Goal: Information Seeking & Learning: Check status

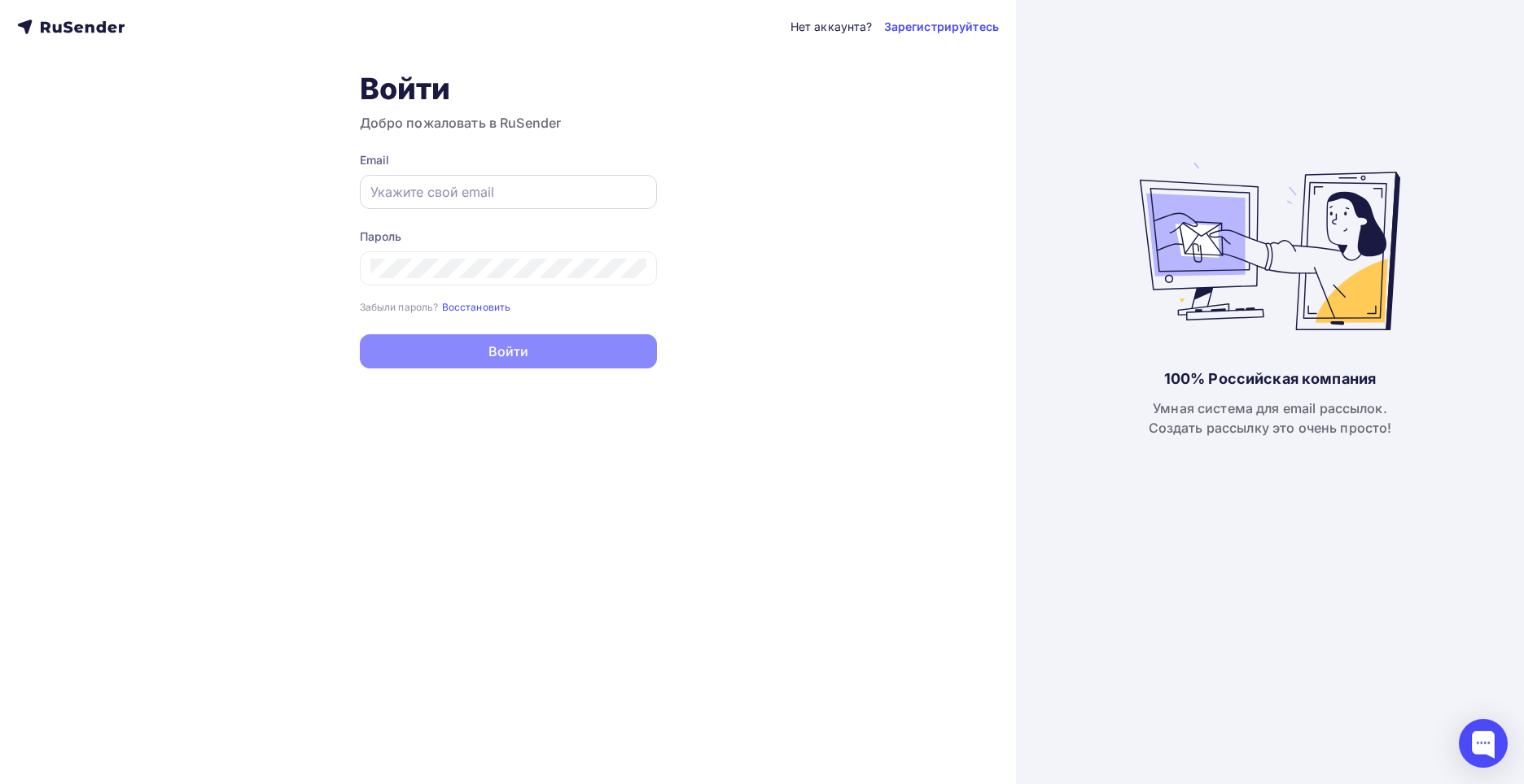
click at [423, 194] on input "text" at bounding box center [508, 192] width 276 height 20
paste input "[EMAIL_ADDRESS][DOMAIN_NAME]"
type input "[EMAIL_ADDRESS][DOMAIN_NAME]"
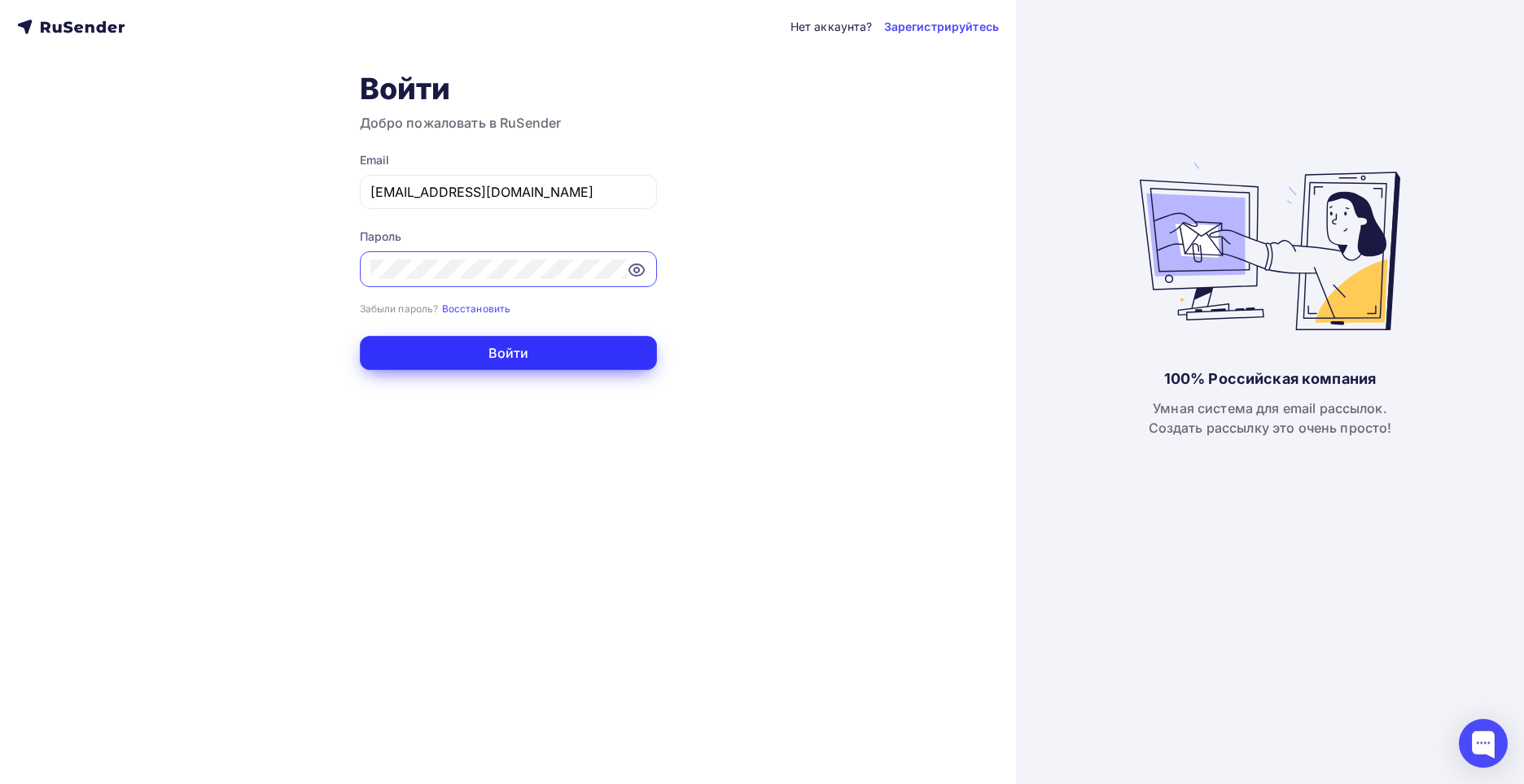
click at [459, 355] on button "Войти" at bounding box center [509, 353] width 297 height 34
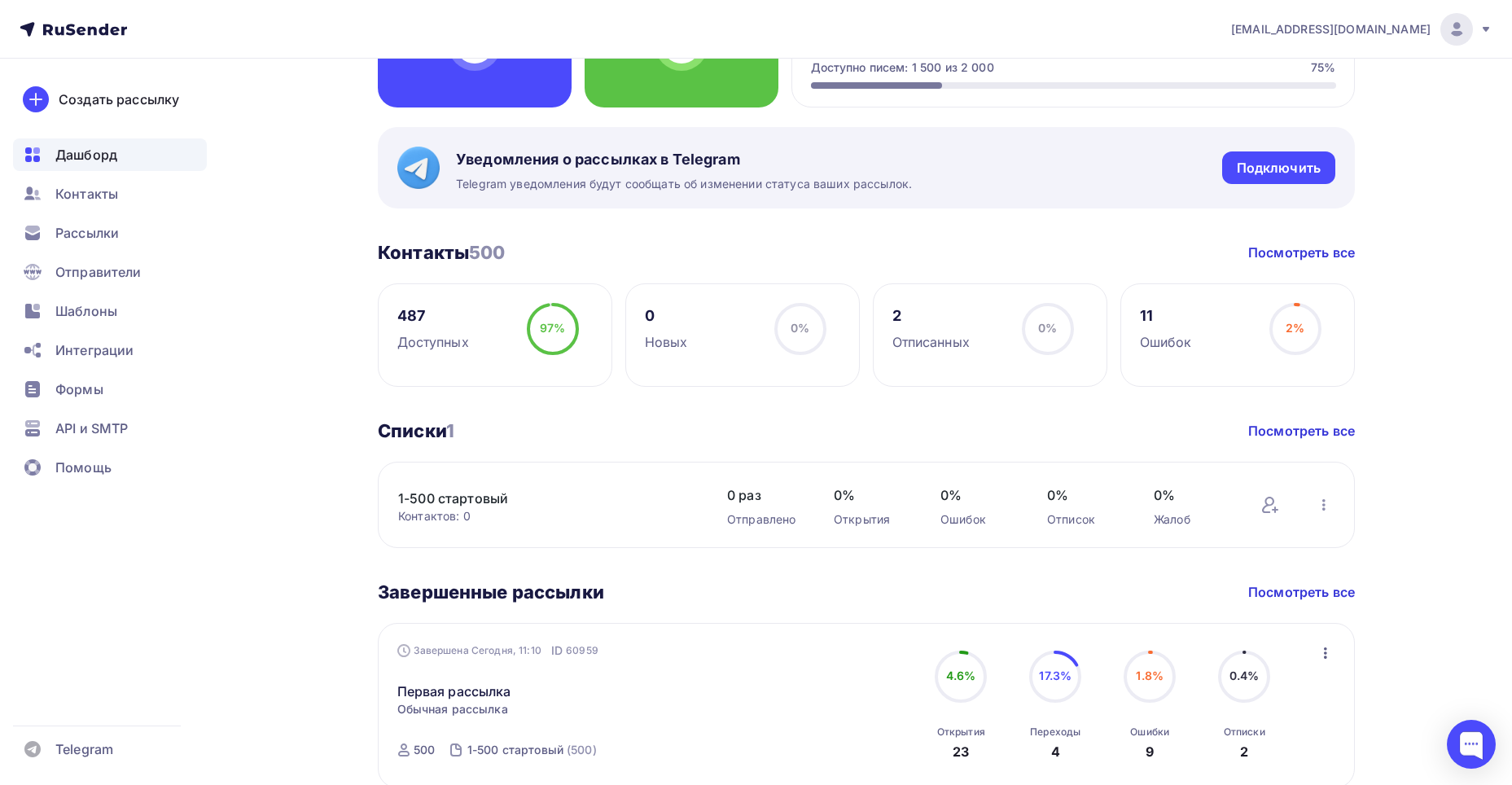
scroll to position [309, 0]
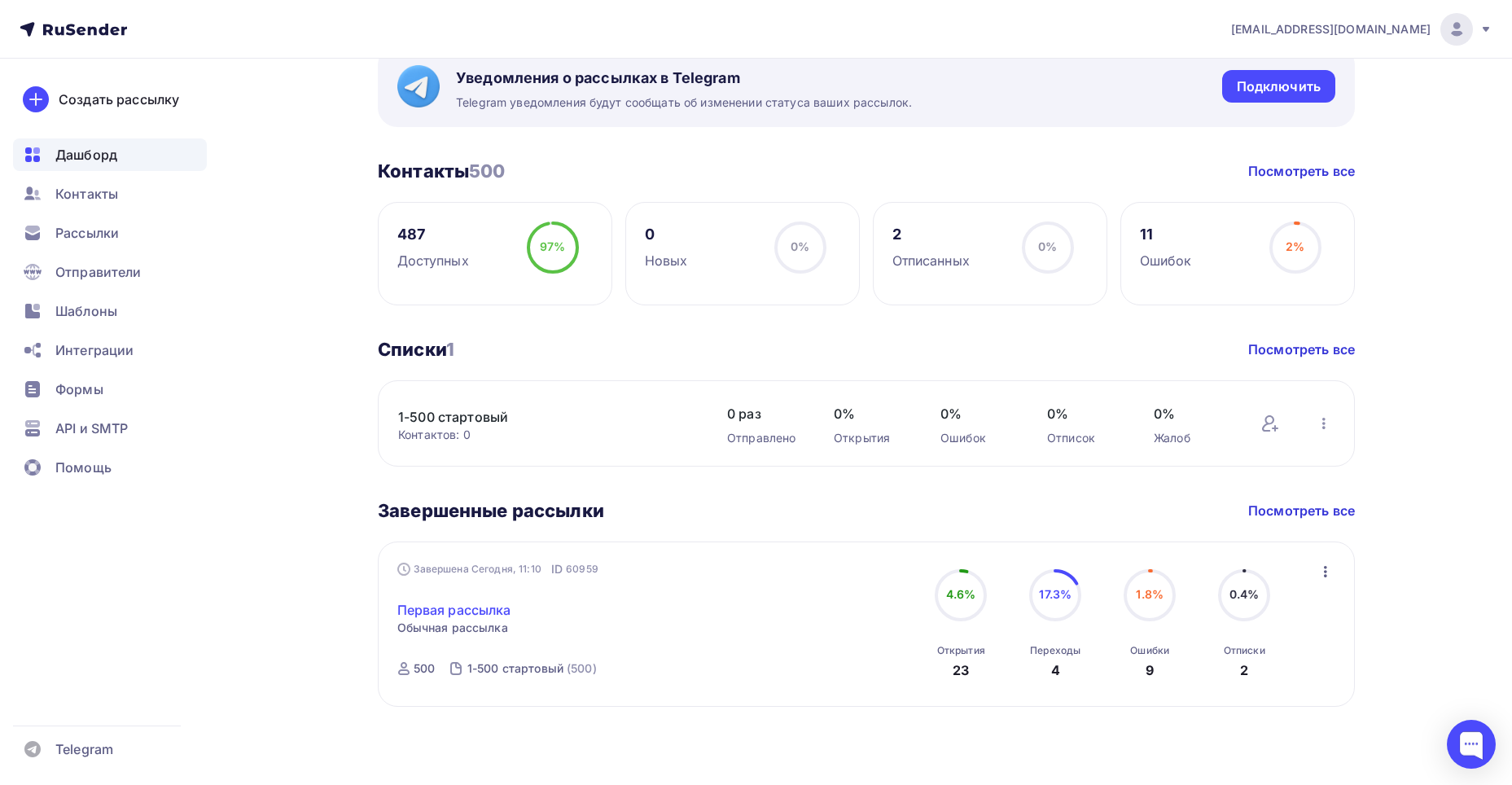
click at [455, 608] on link "Первая рассылка" at bounding box center [454, 610] width 114 height 20
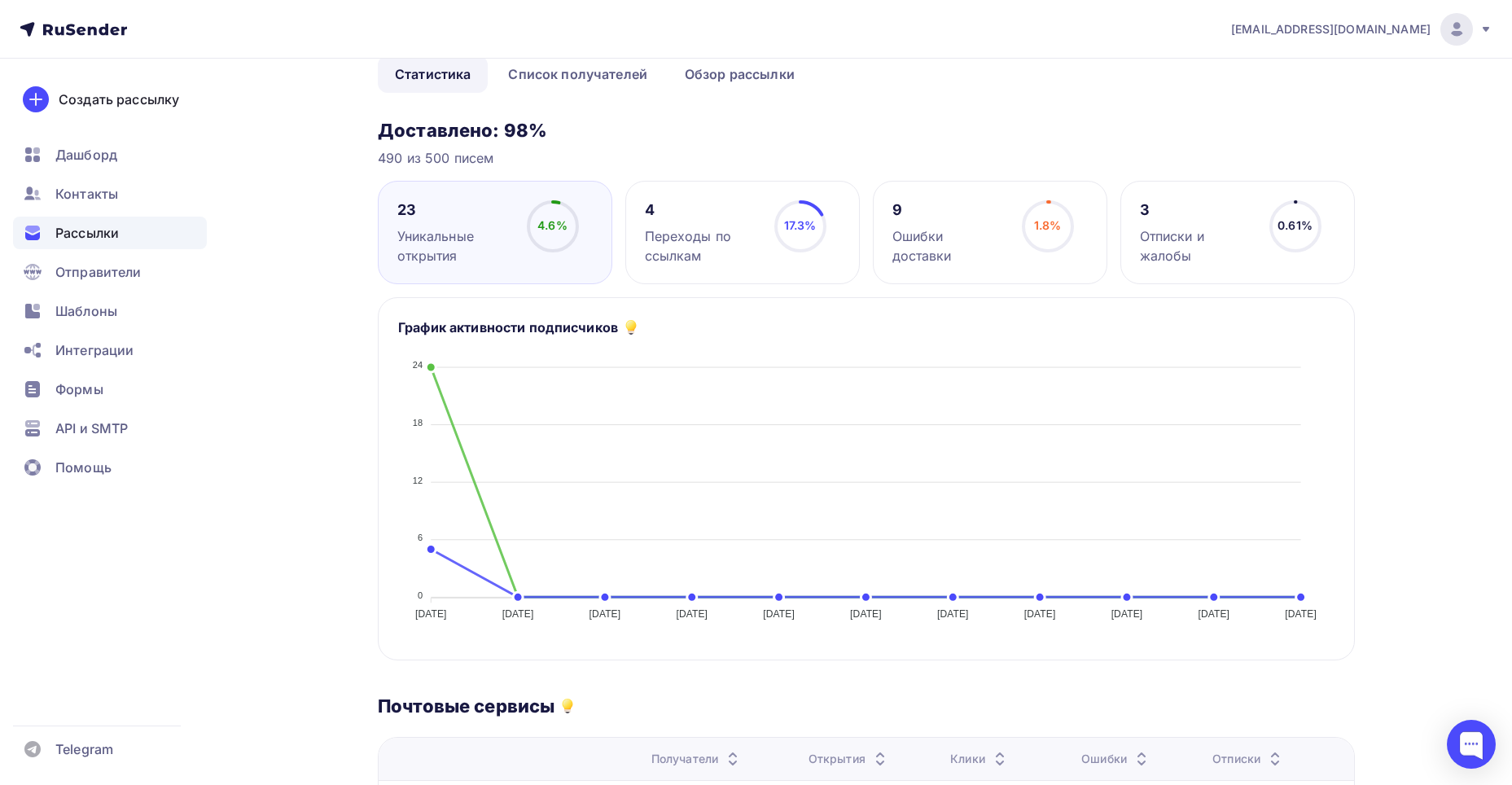
scroll to position [44, 0]
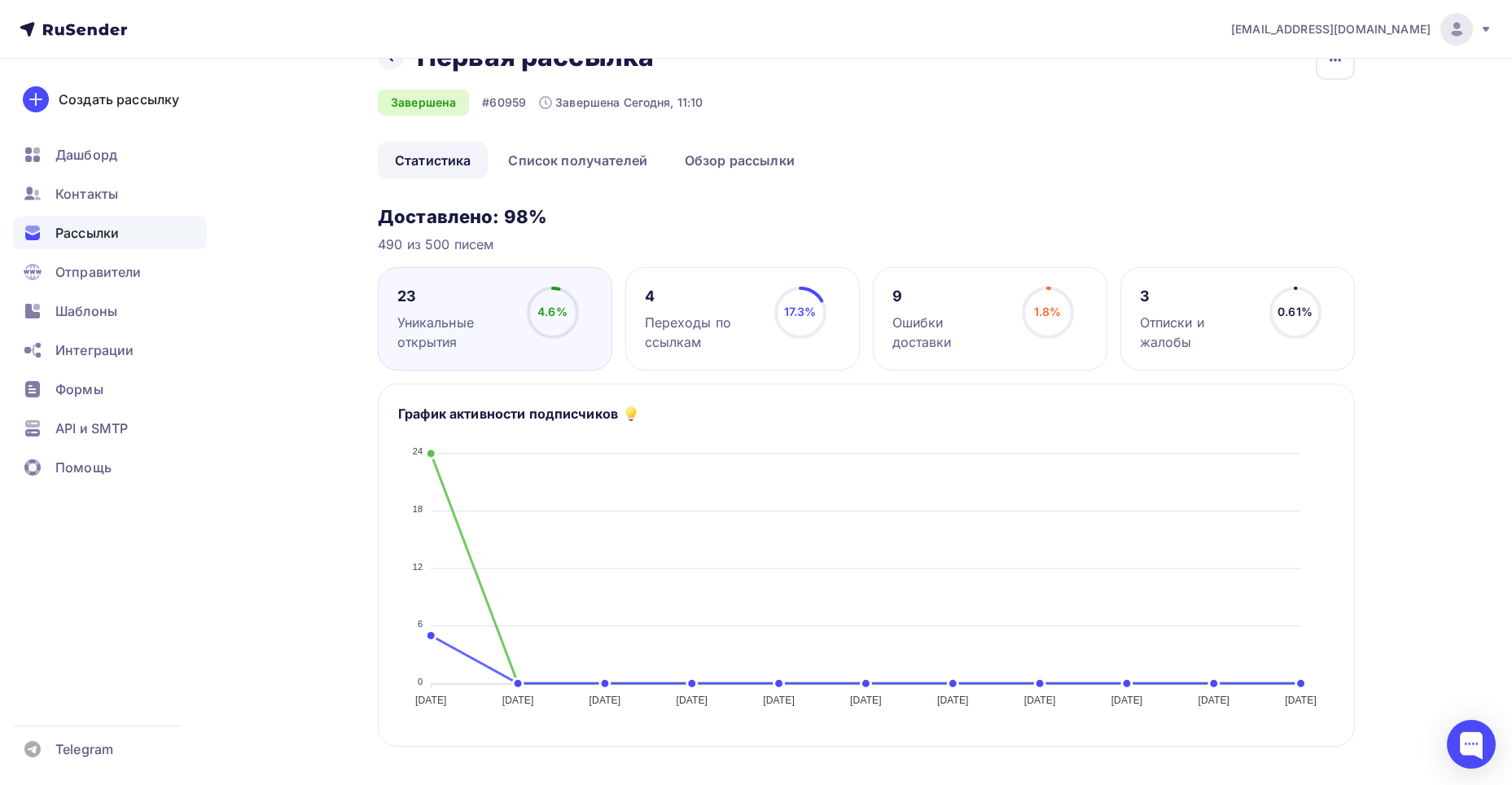
click at [518, 329] on div "4.6% 4.6%" at bounding box center [553, 319] width 82 height 65
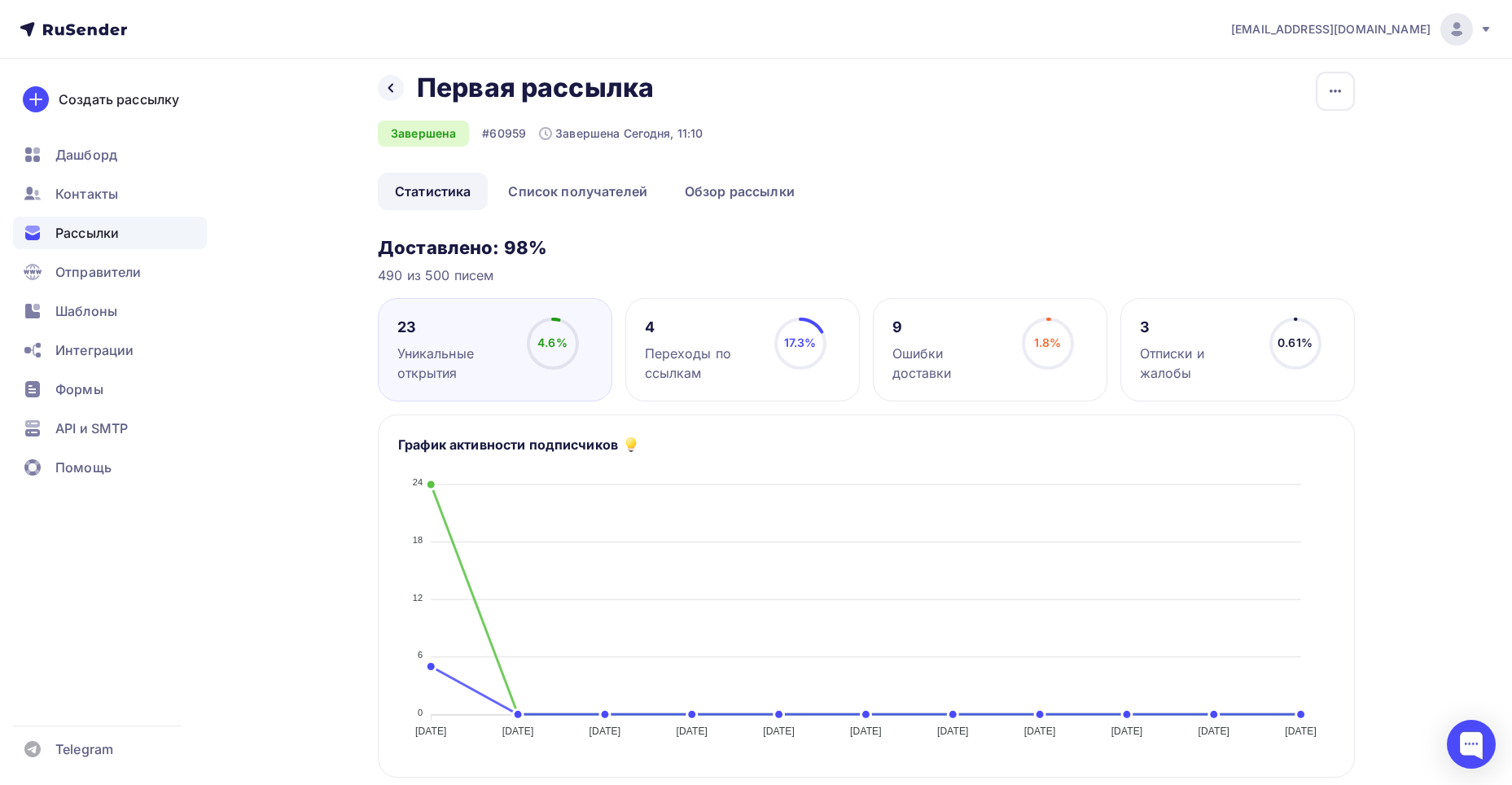
scroll to position [0, 0]
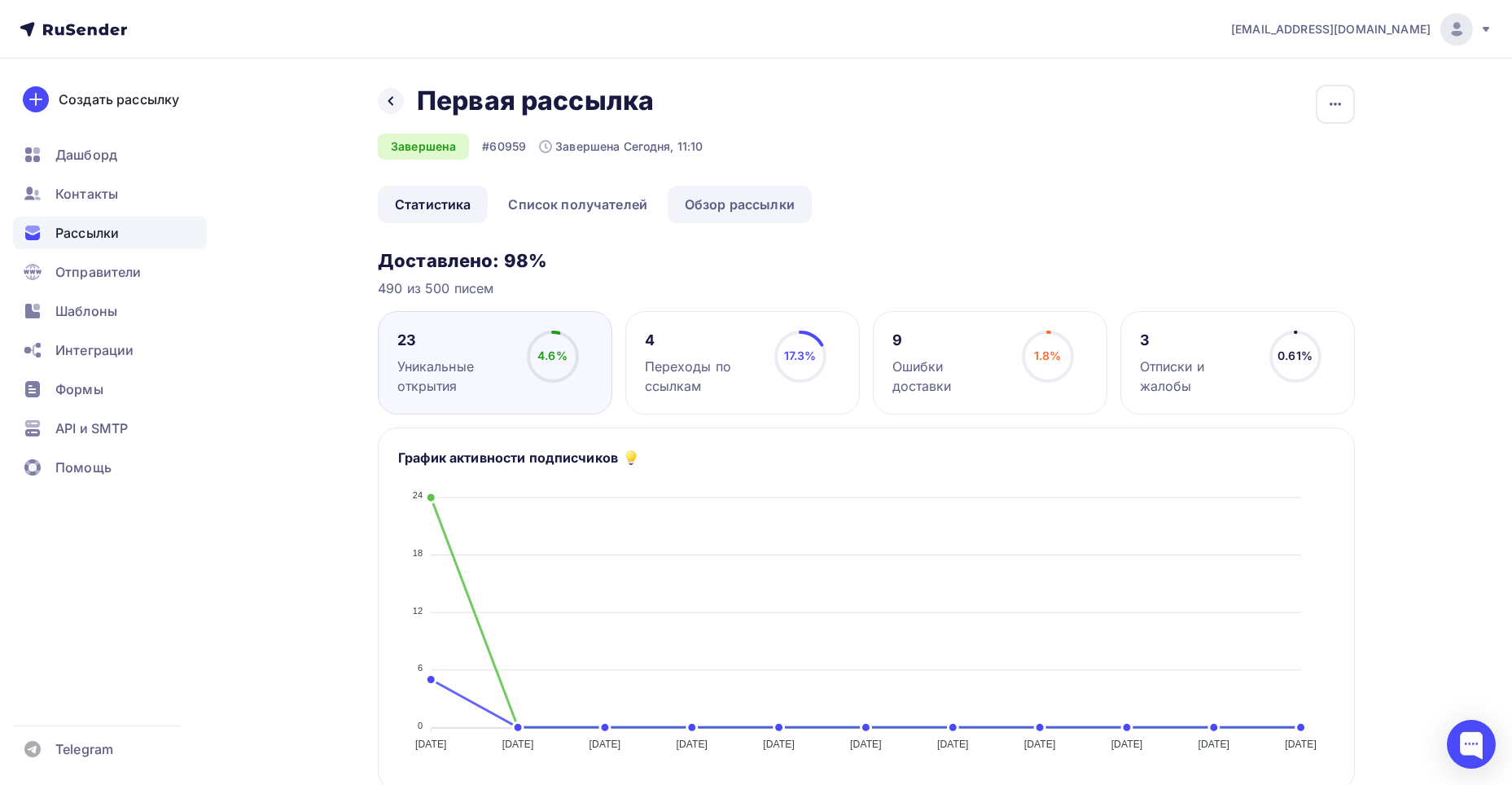
click at [769, 200] on link "Обзор рассылки" at bounding box center [740, 205] width 144 height 37
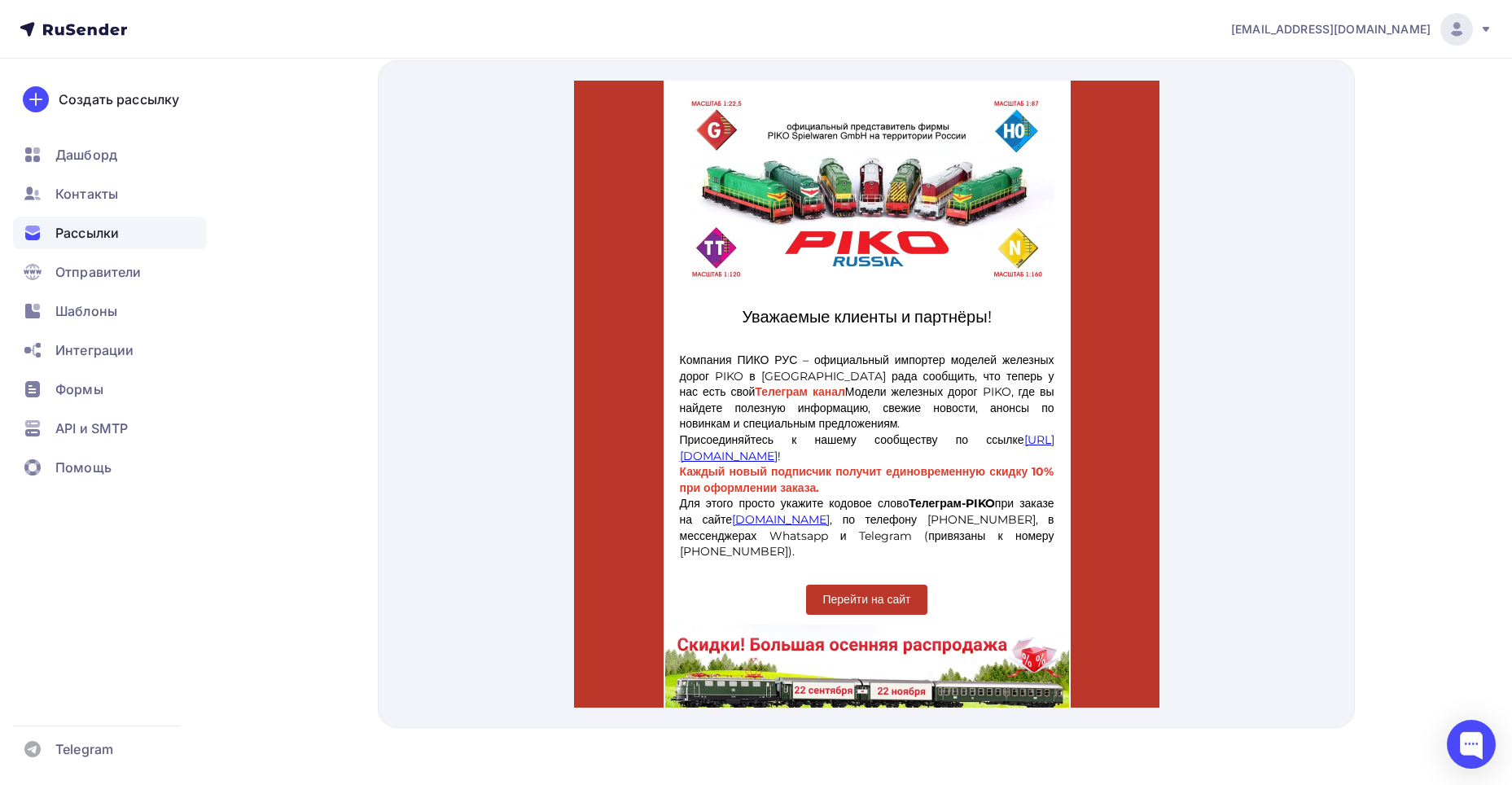
scroll to position [624, 0]
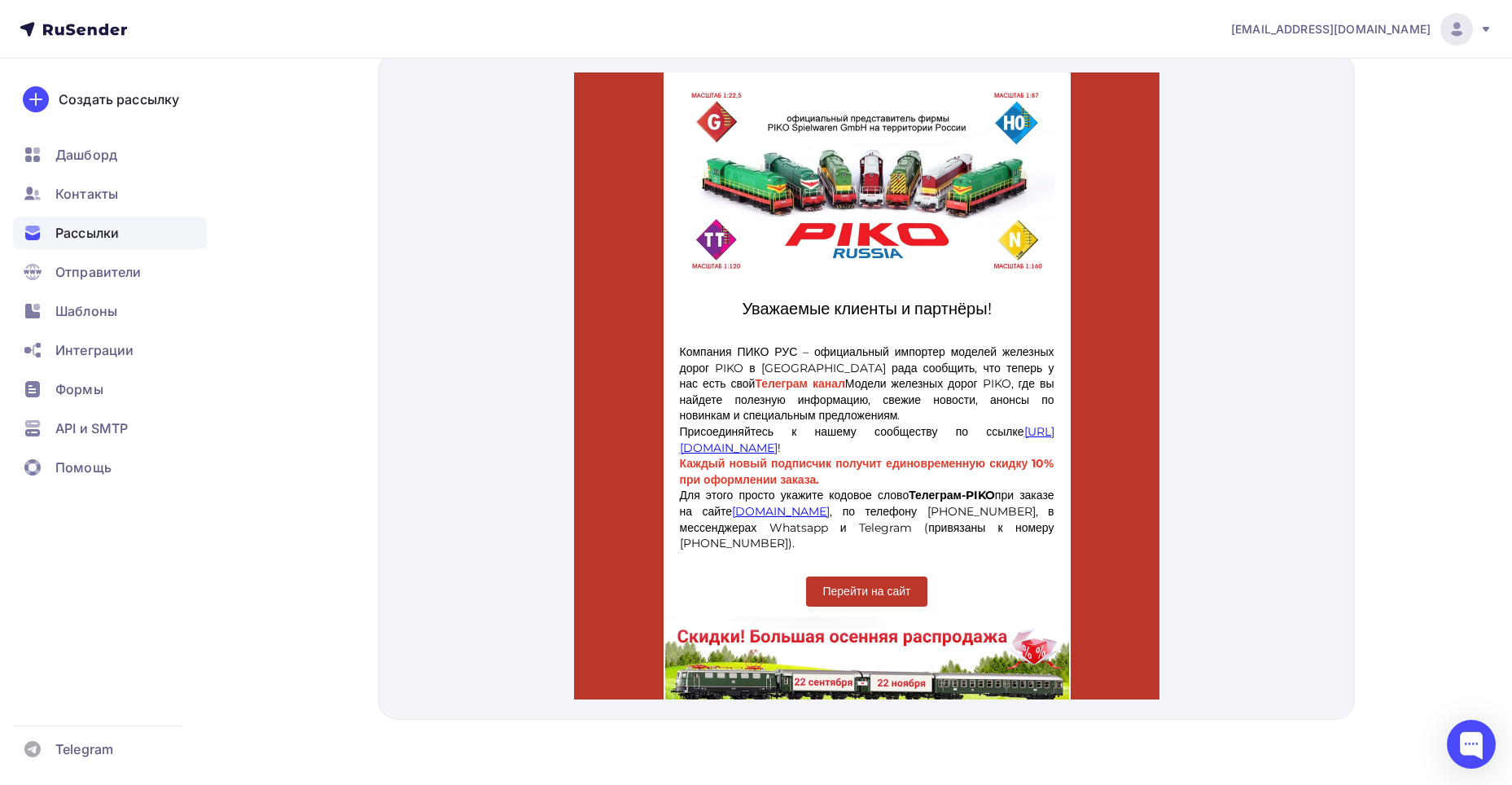
click at [746, 404] on link "[URL][DOMAIN_NAME]" at bounding box center [866, 420] width 375 height 31
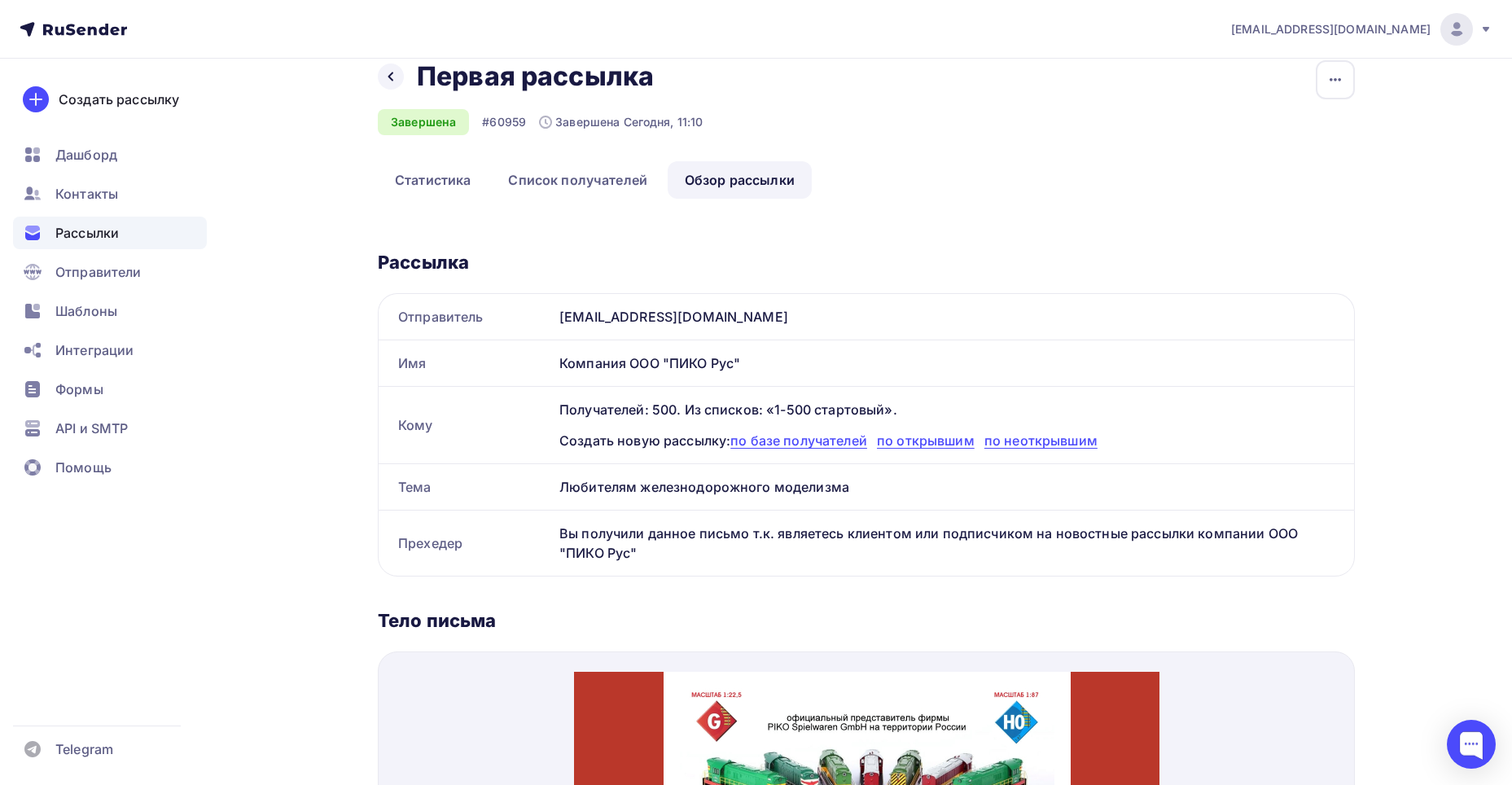
scroll to position [0, 0]
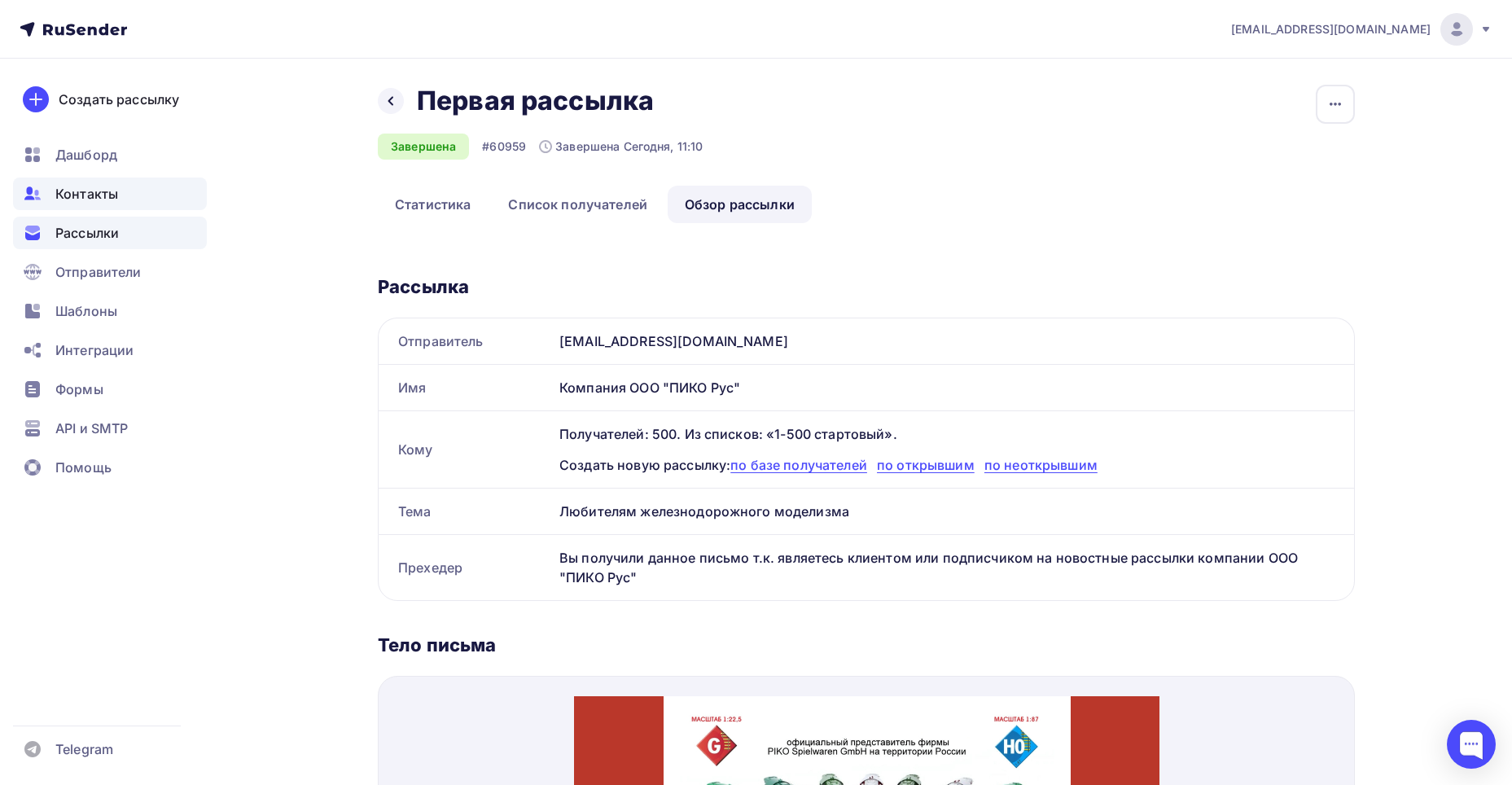
click at [95, 196] on span "Контакты" at bounding box center [87, 194] width 63 height 20
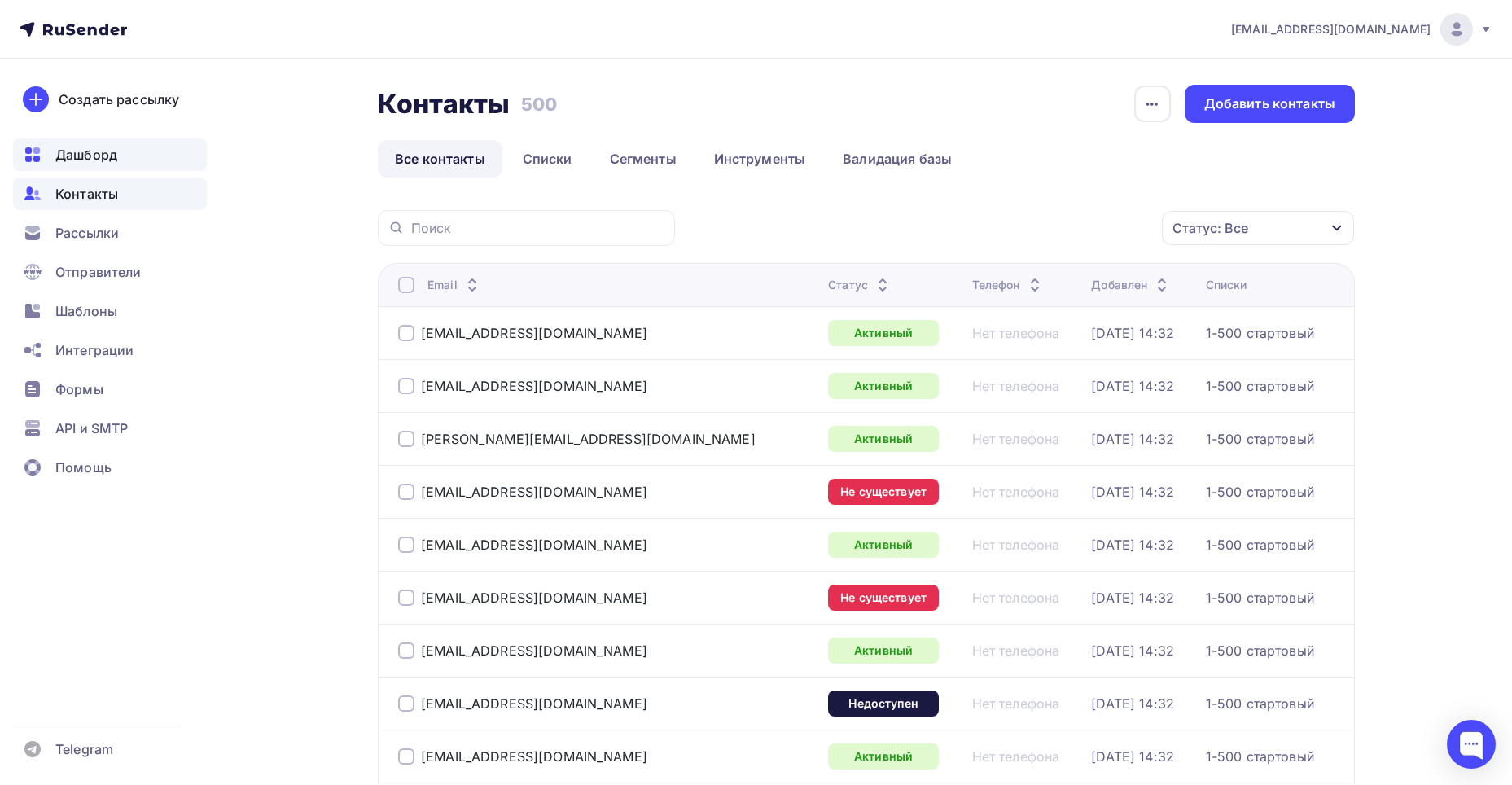
click at [70, 146] on span "Дашборд" at bounding box center [86, 155] width 62 height 20
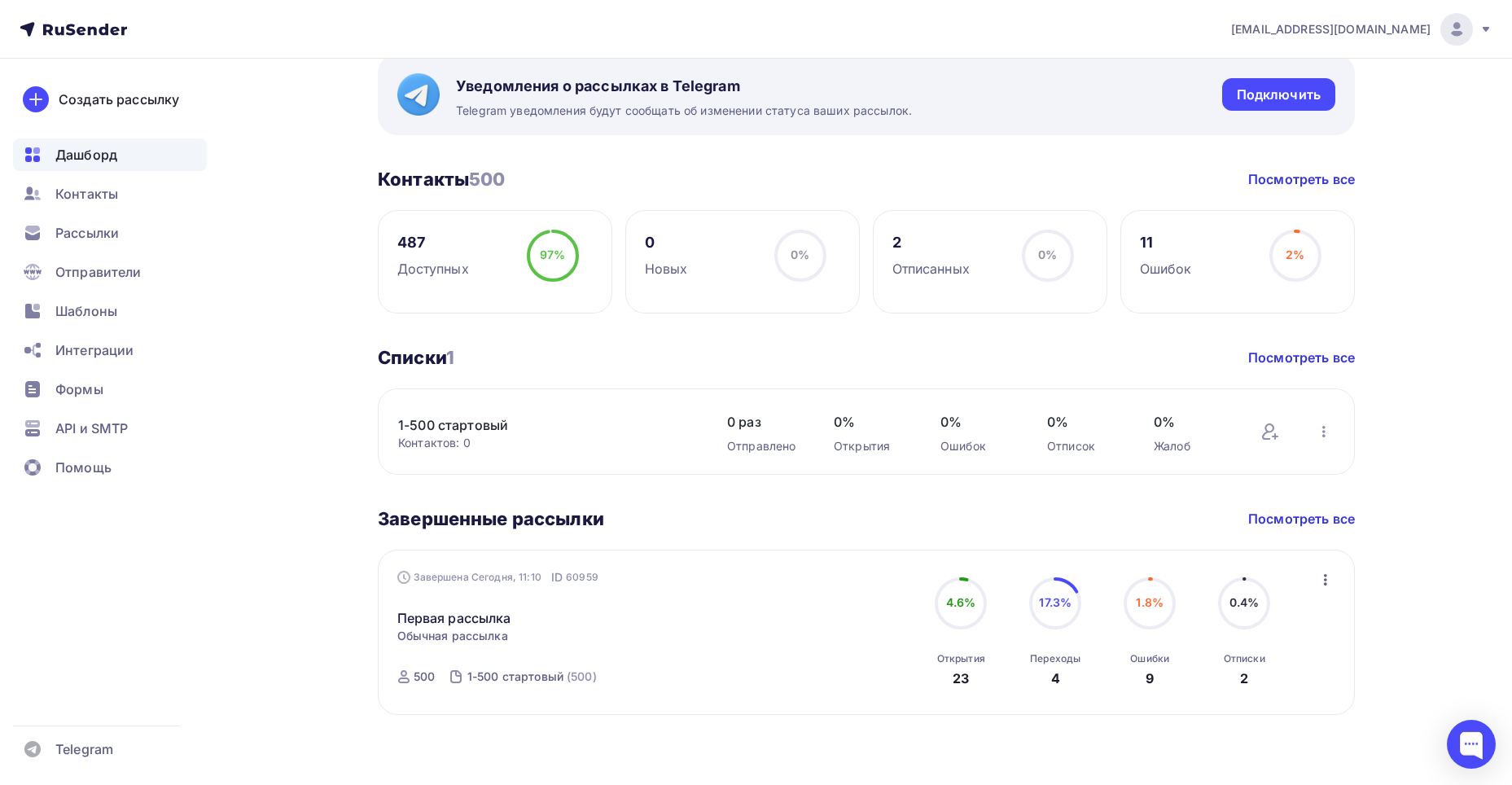
scroll to position [309, 0]
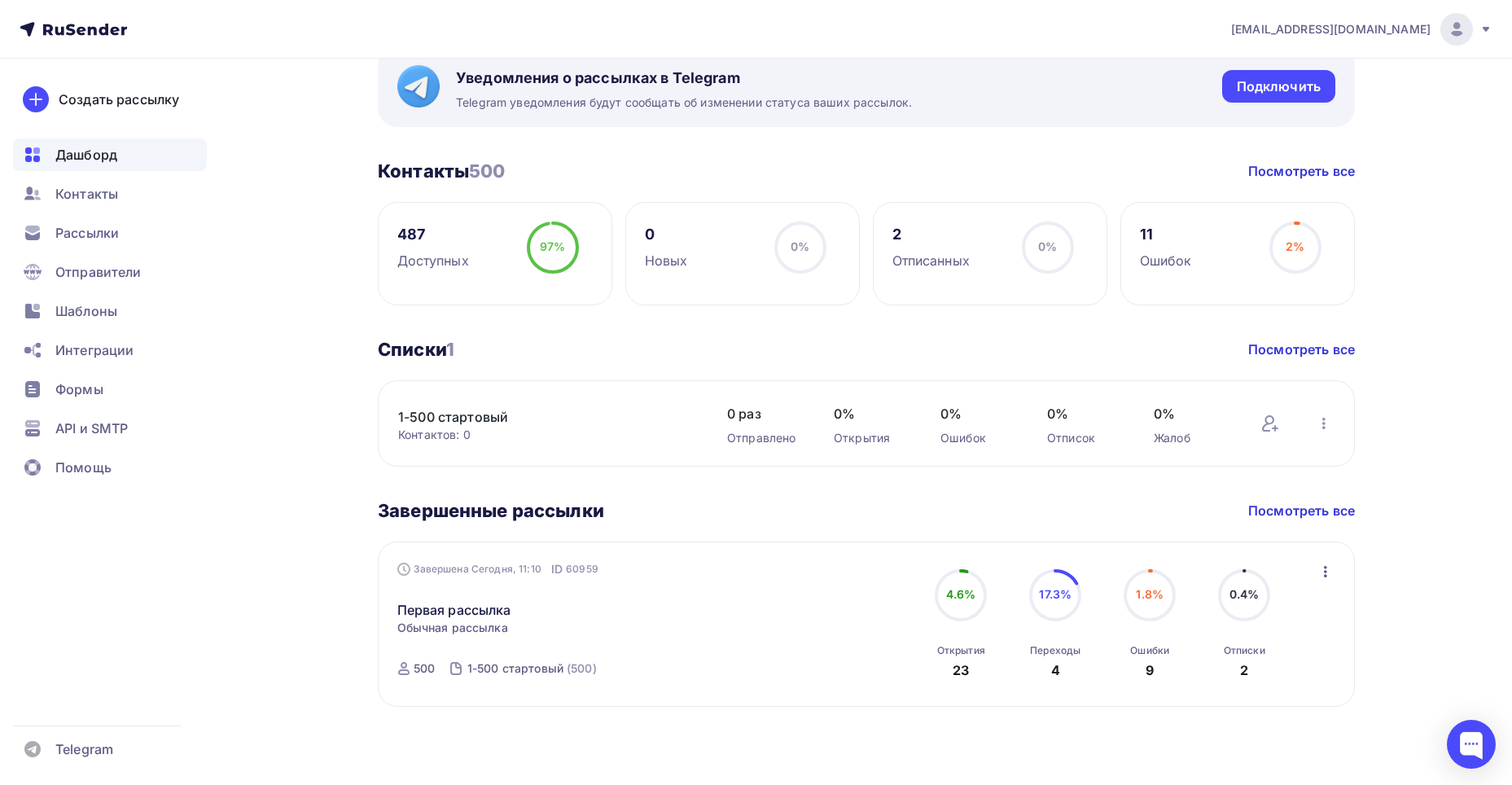
click at [1059, 596] on span "17.3%" at bounding box center [1055, 594] width 32 height 14
click at [1289, 513] on link "Посмотреть все" at bounding box center [1302, 511] width 107 height 20
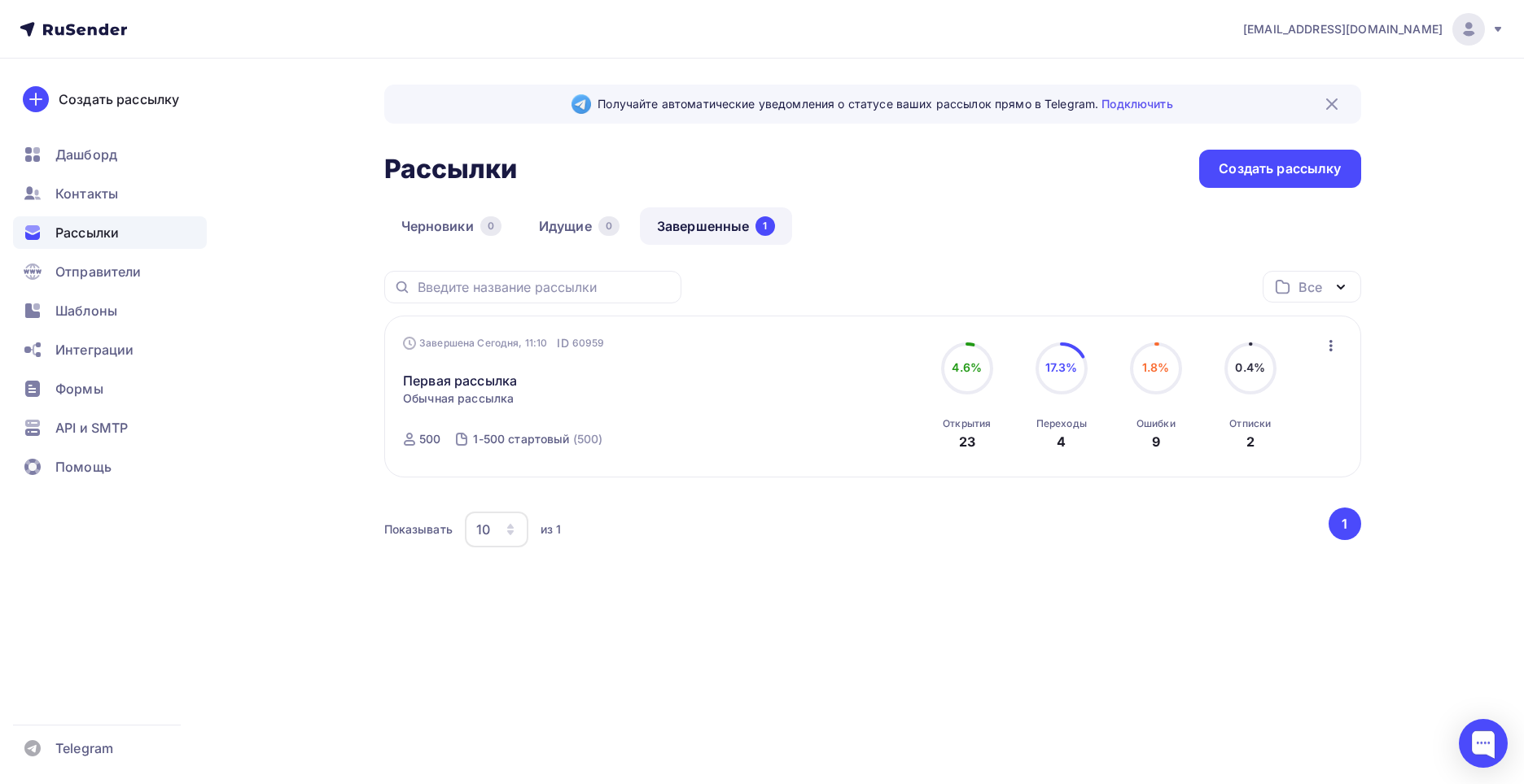
click at [1062, 355] on circle at bounding box center [1061, 369] width 49 height 49
click at [1334, 108] on img at bounding box center [1331, 104] width 20 height 20
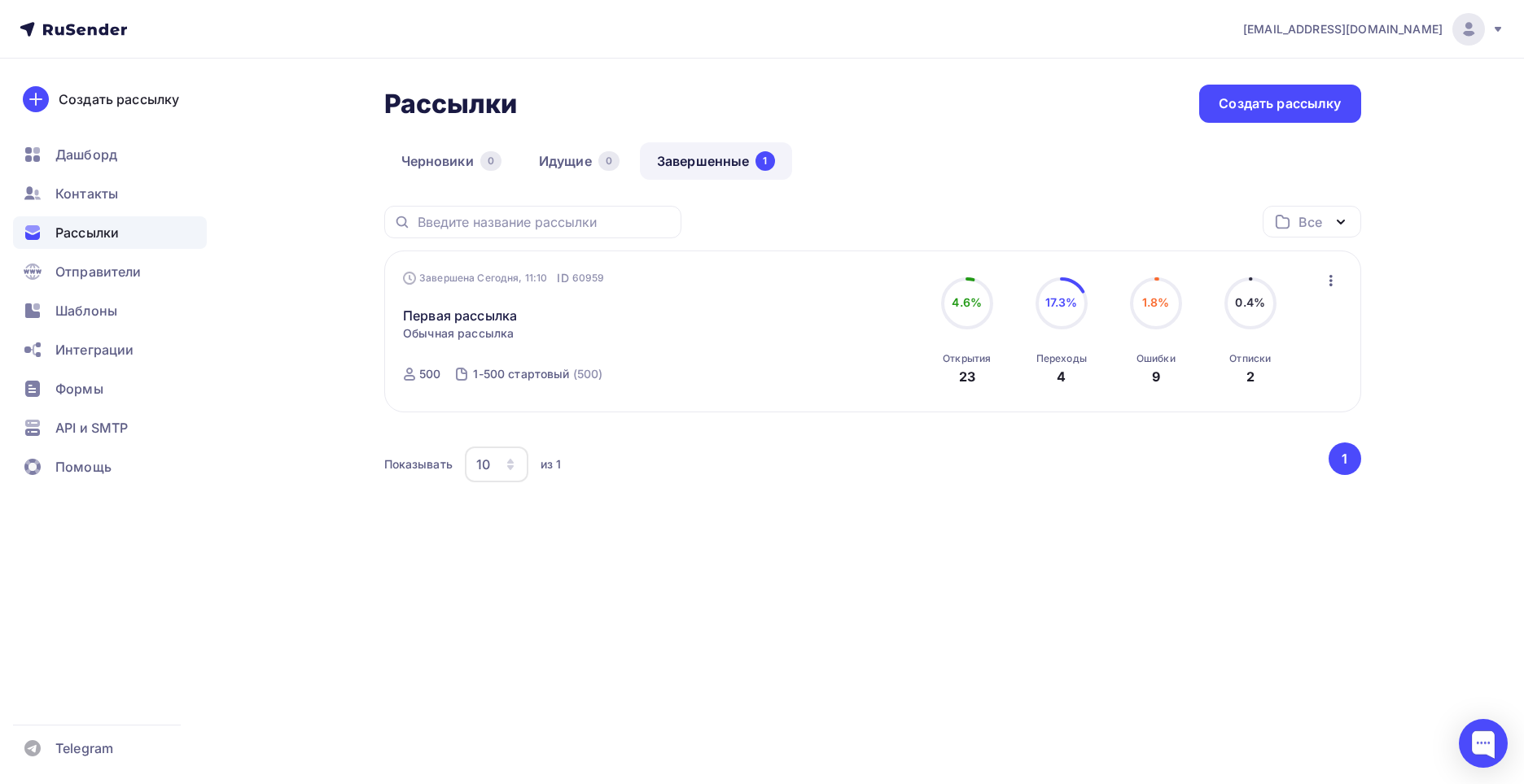
click at [456, 113] on h2 "Рассылки" at bounding box center [450, 104] width 133 height 32
click at [1058, 306] on span "17.3%" at bounding box center [1061, 302] width 32 height 14
click at [963, 306] on span "4.6%" at bounding box center [966, 302] width 30 height 14
